Goal: Find contact information: Find contact information

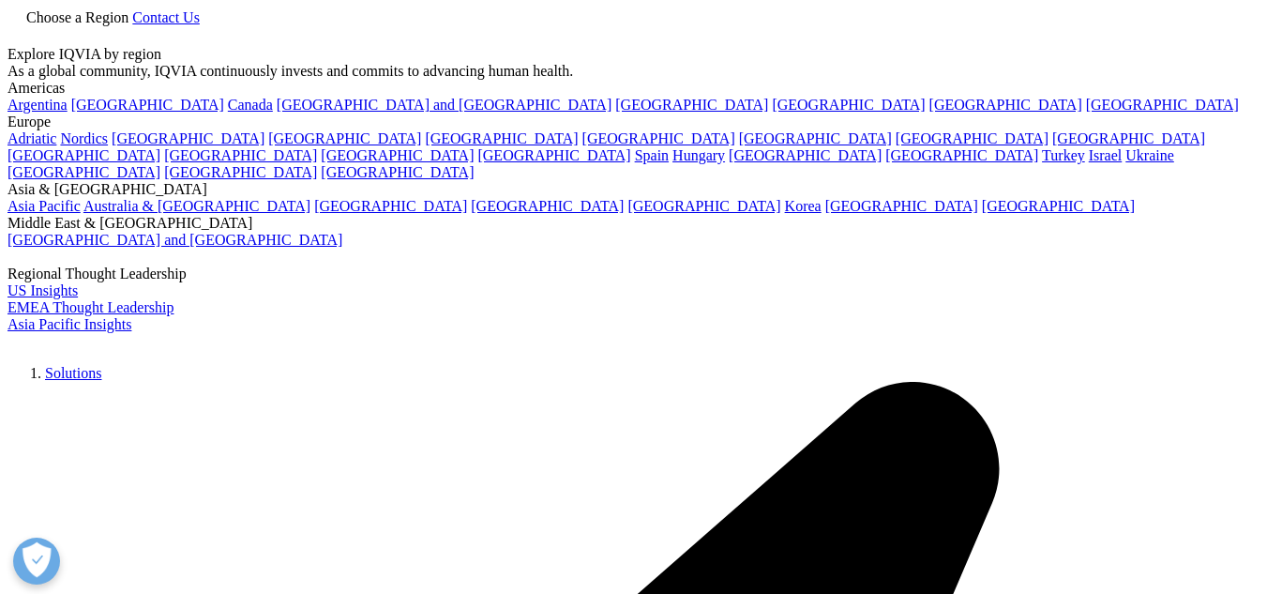
click at [200, 25] on link "Contact Us" at bounding box center [166, 17] width 68 height 16
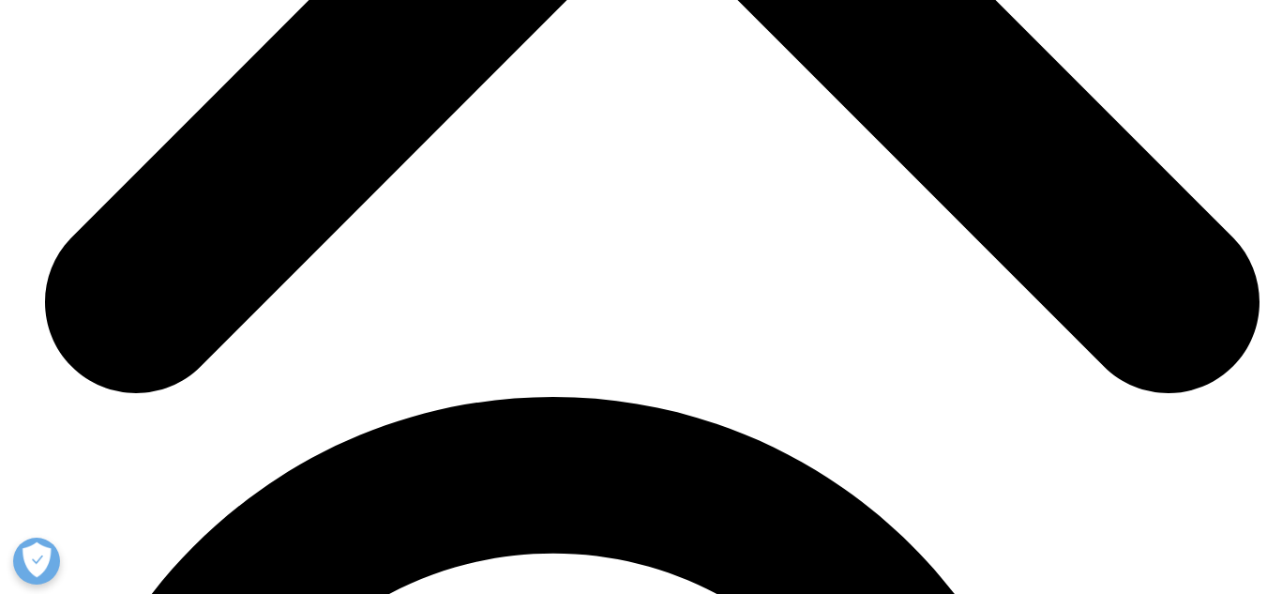
scroll to position [6391, 0]
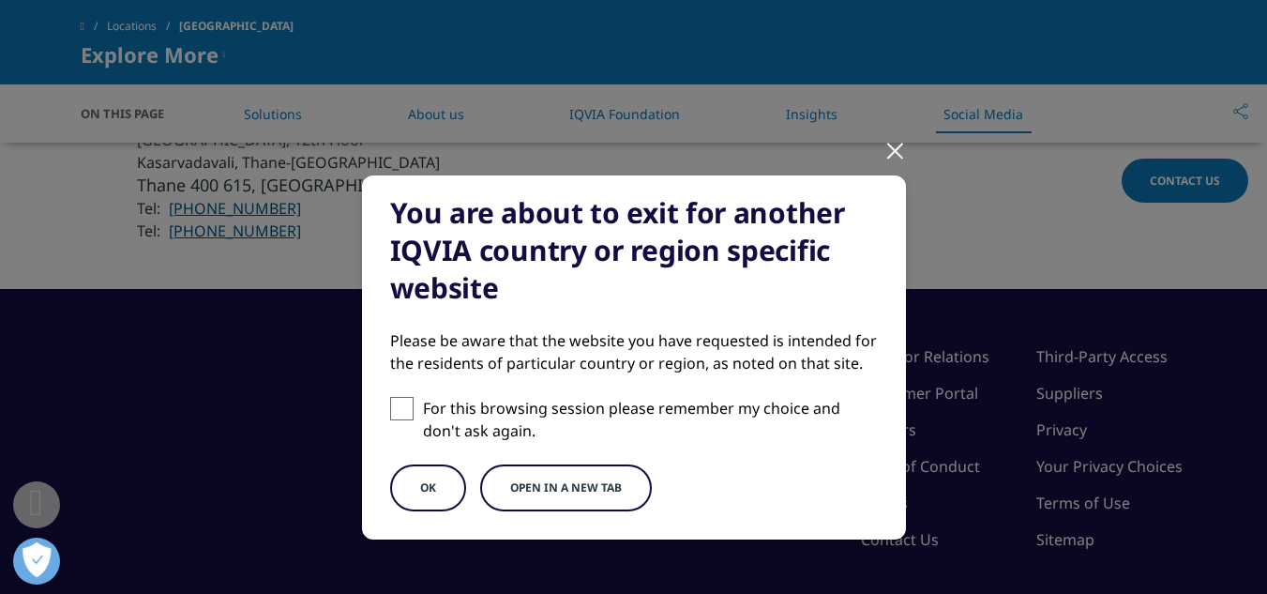
click at [394, 407] on span at bounding box center [401, 408] width 23 height 23
click at [394, 407] on input "For this browsing session please remember my choice and don't ask again." at bounding box center [401, 408] width 23 height 23
checkbox input "true"
click at [560, 491] on button "Open in a new tab" at bounding box center [566, 487] width 172 height 47
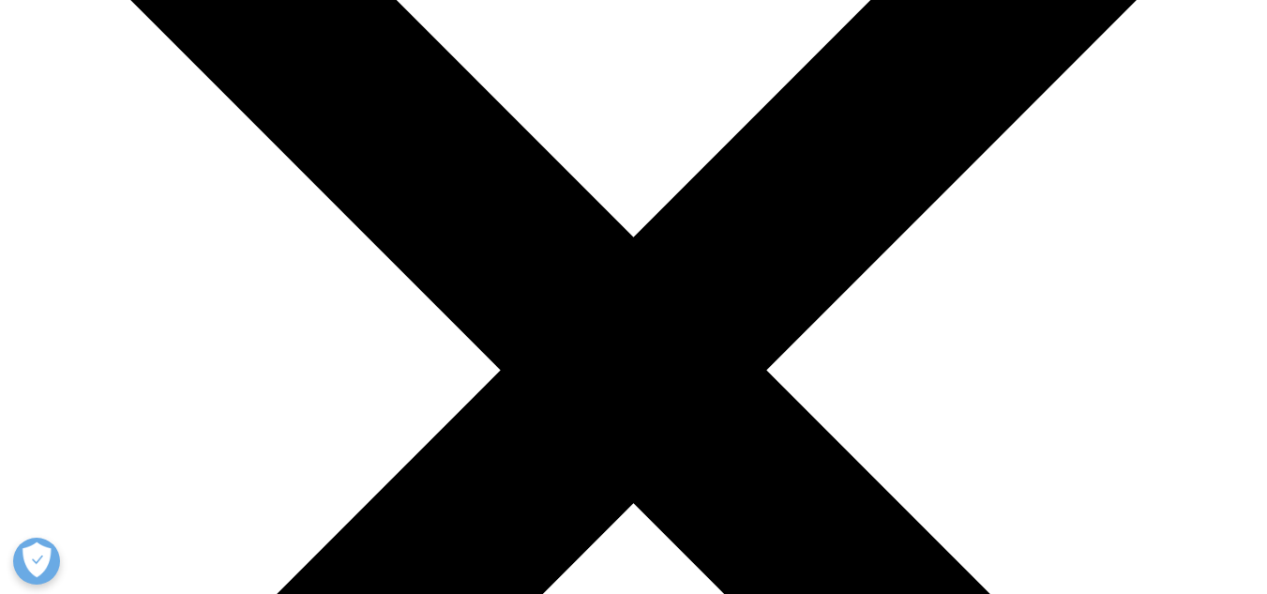
scroll to position [469, 0]
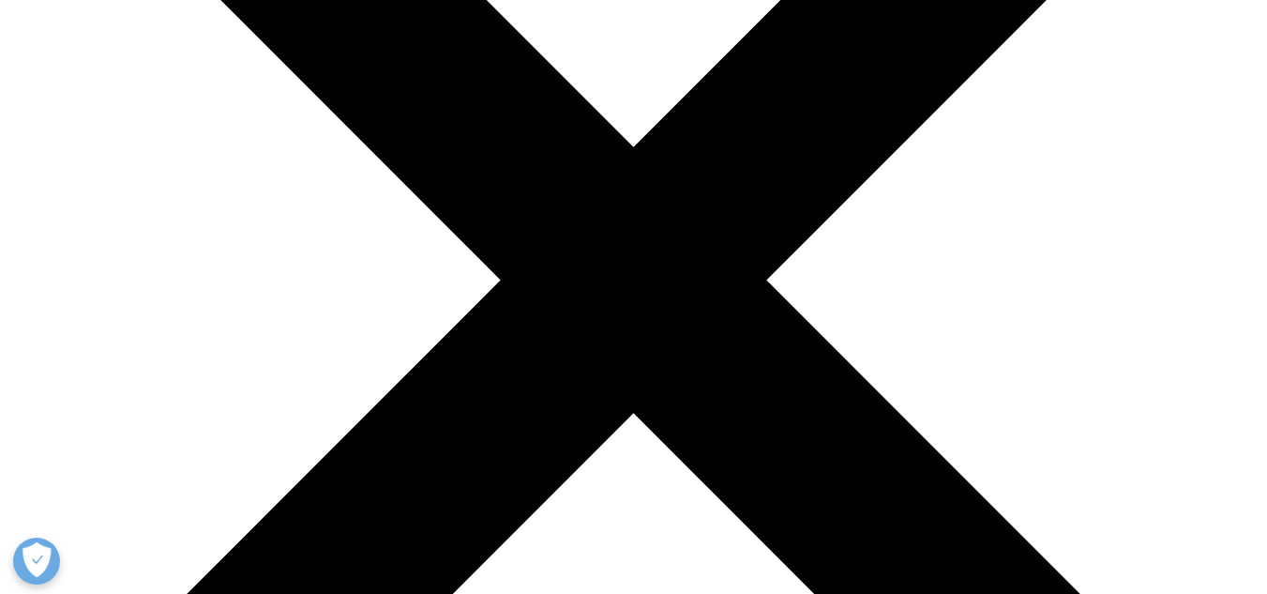
scroll to position [375, 0]
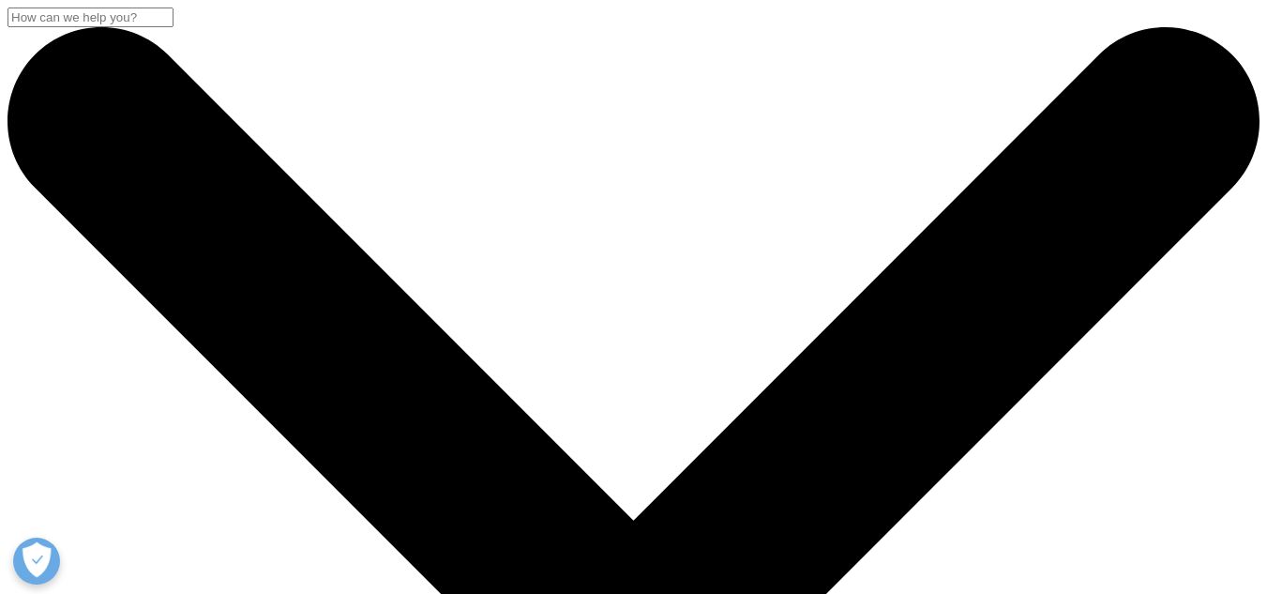
scroll to position [563, 0]
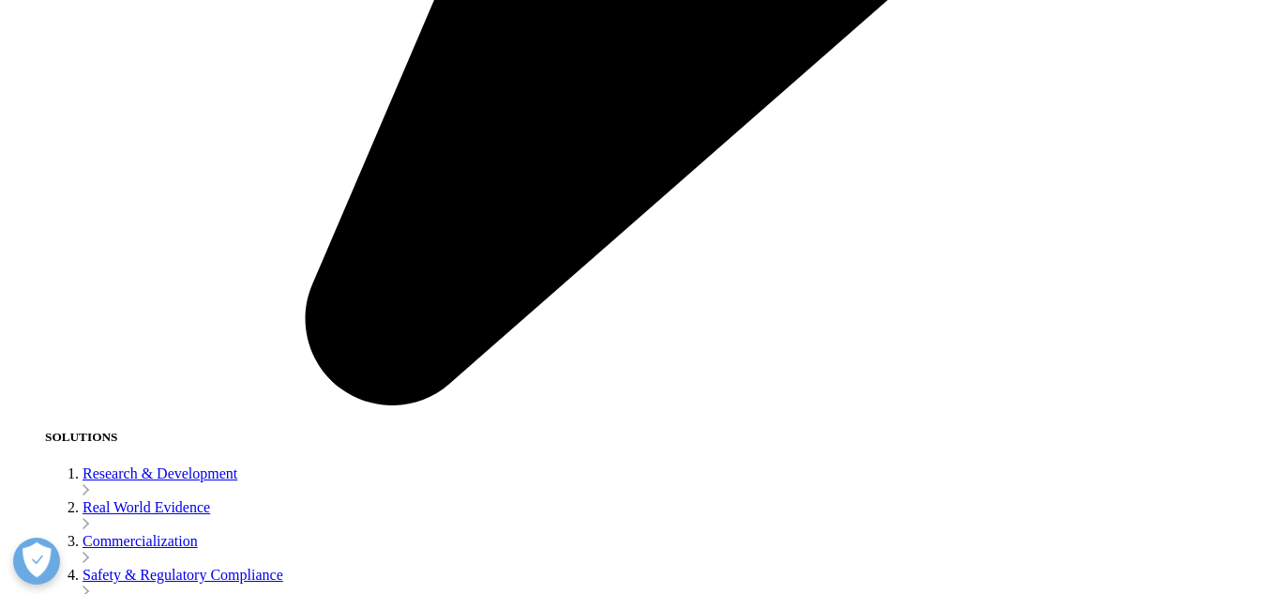
scroll to position [2814, 0]
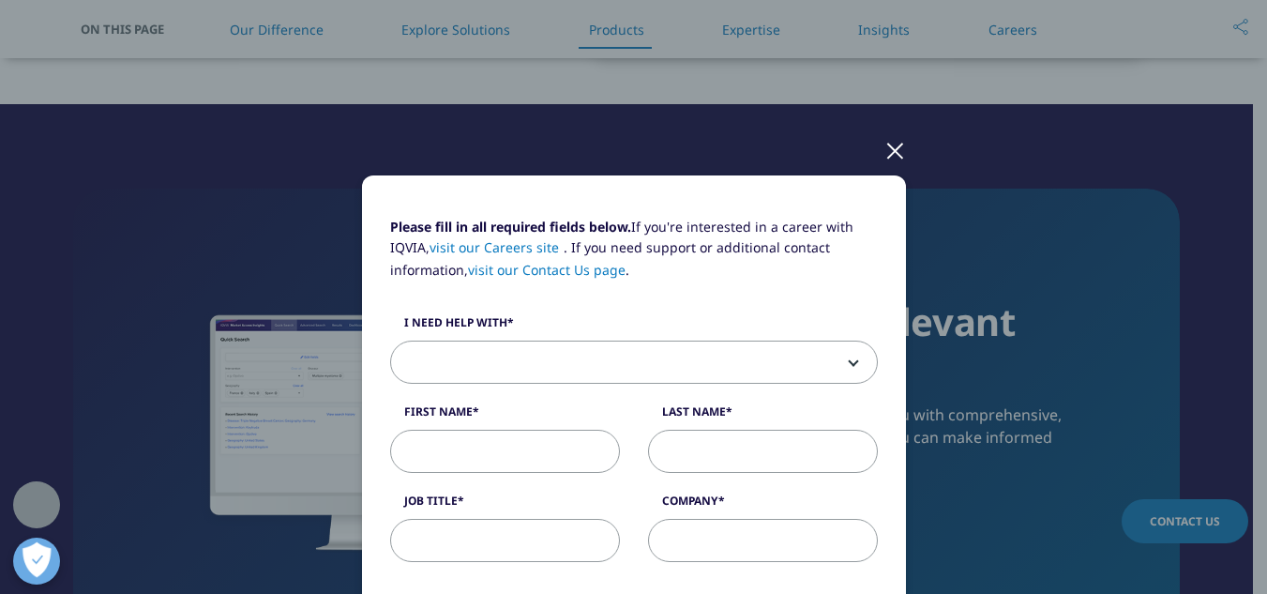
click at [652, 367] on span at bounding box center [634, 362] width 486 height 43
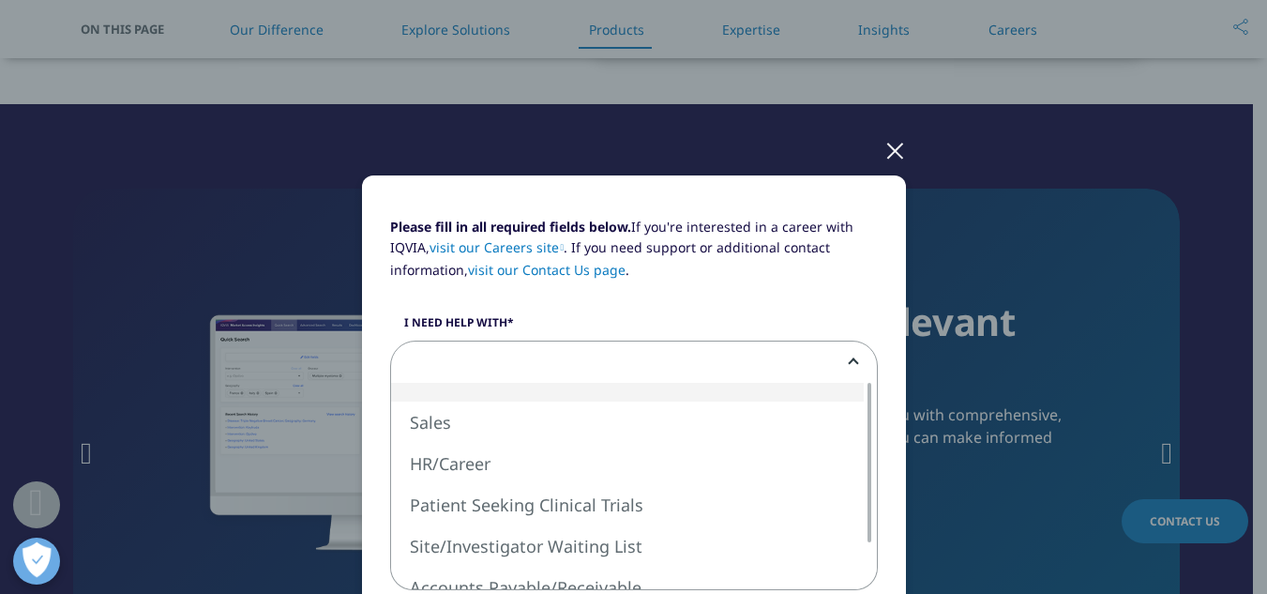
scroll to position [0, 0]
